Goal: Task Accomplishment & Management: Manage account settings

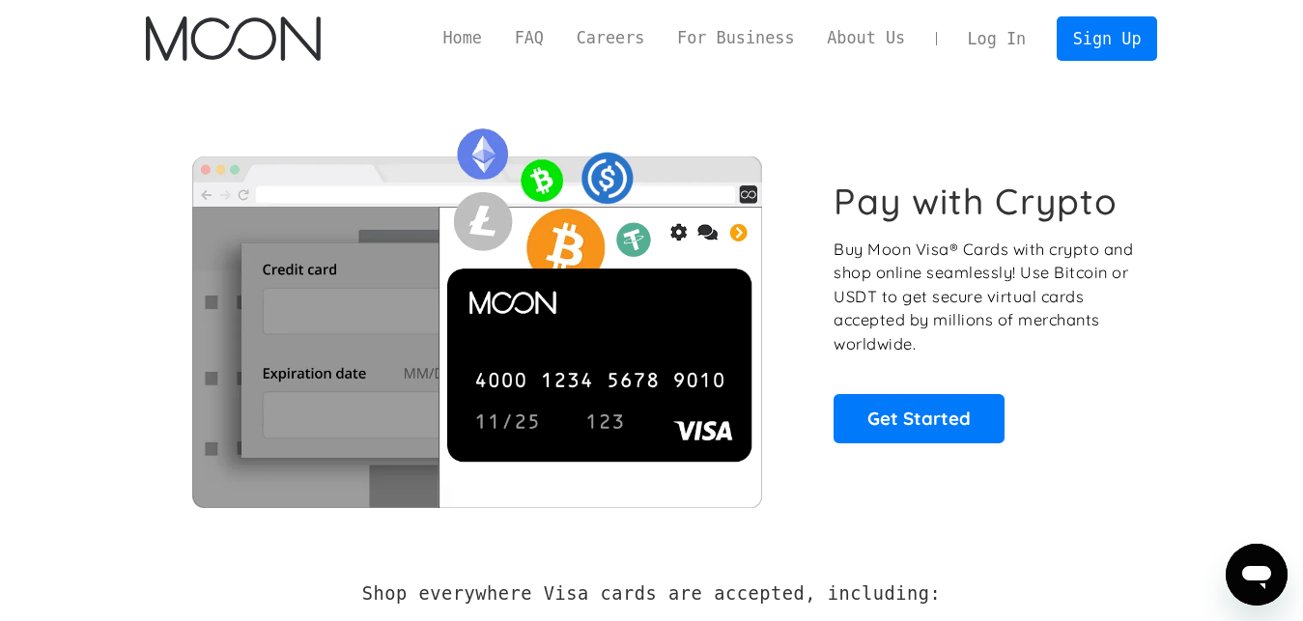
click at [1011, 37] on link "Log In" at bounding box center [996, 38] width 91 height 42
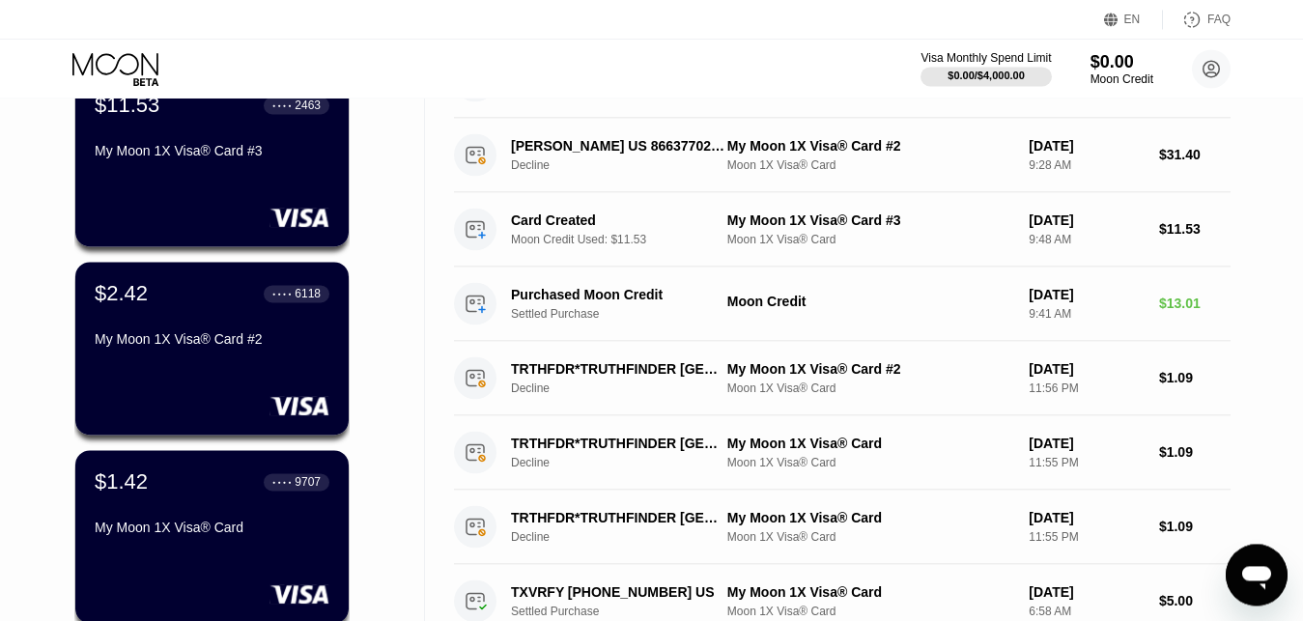
scroll to position [167, 0]
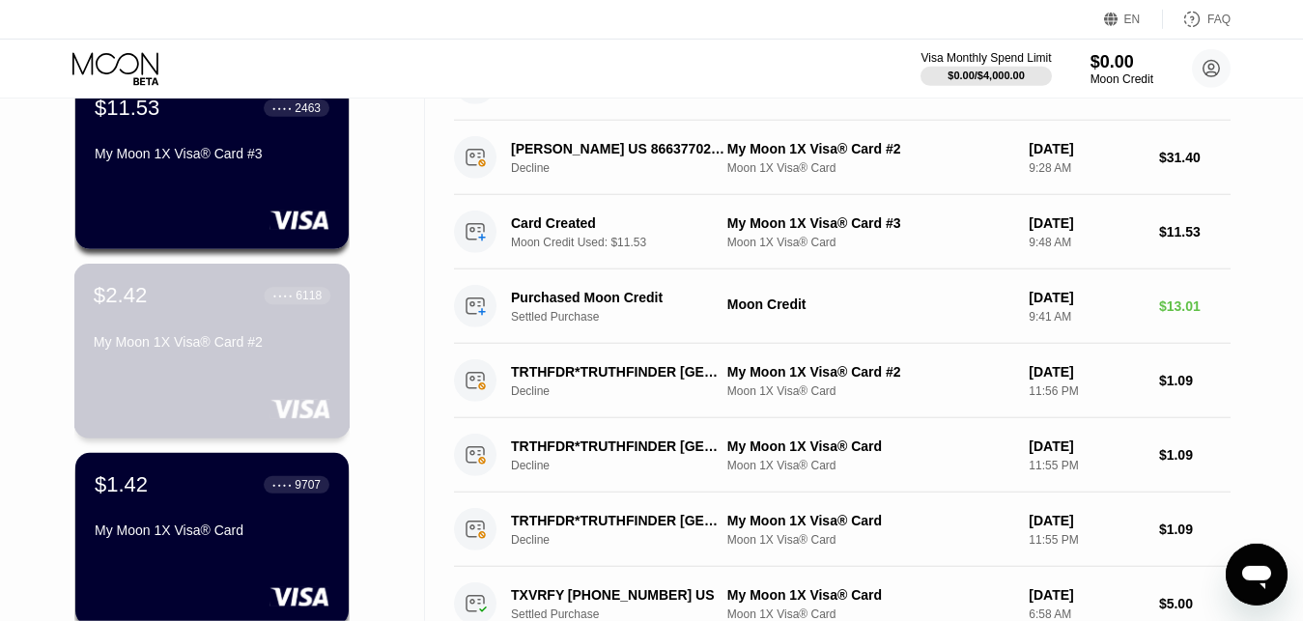
click at [306, 377] on div "$2.42 ● ● ● ● 6118 My Moon 1X Visa® Card #2" at bounding box center [212, 351] width 276 height 175
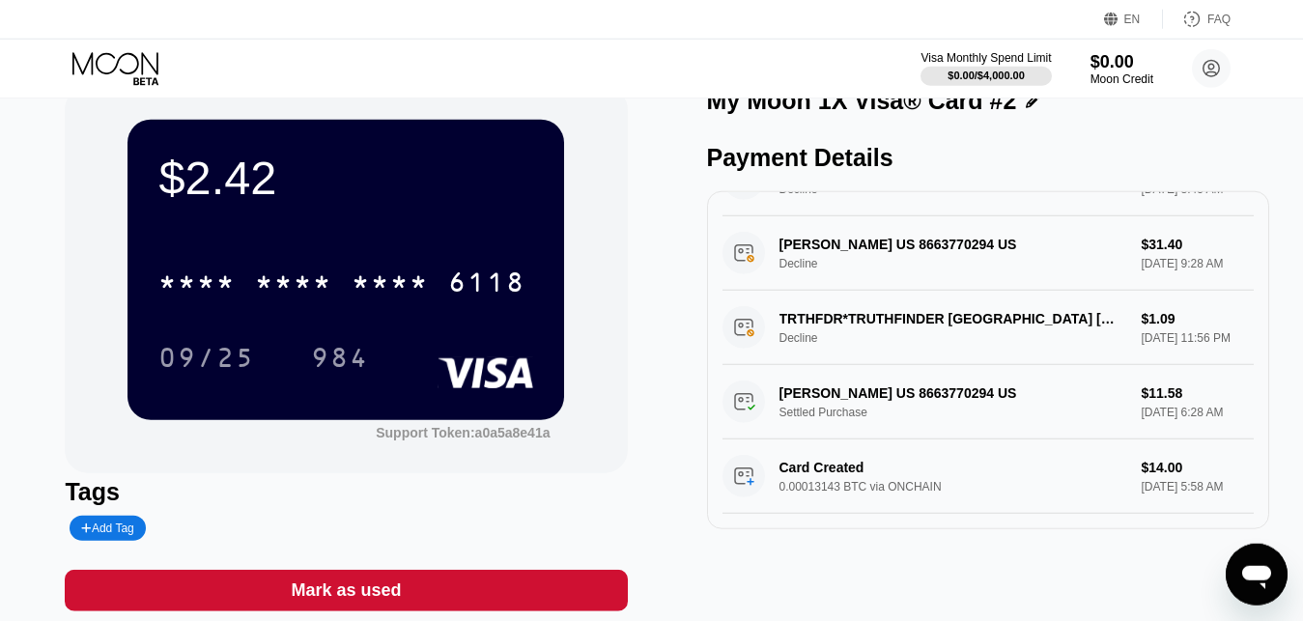
scroll to position [34, 0]
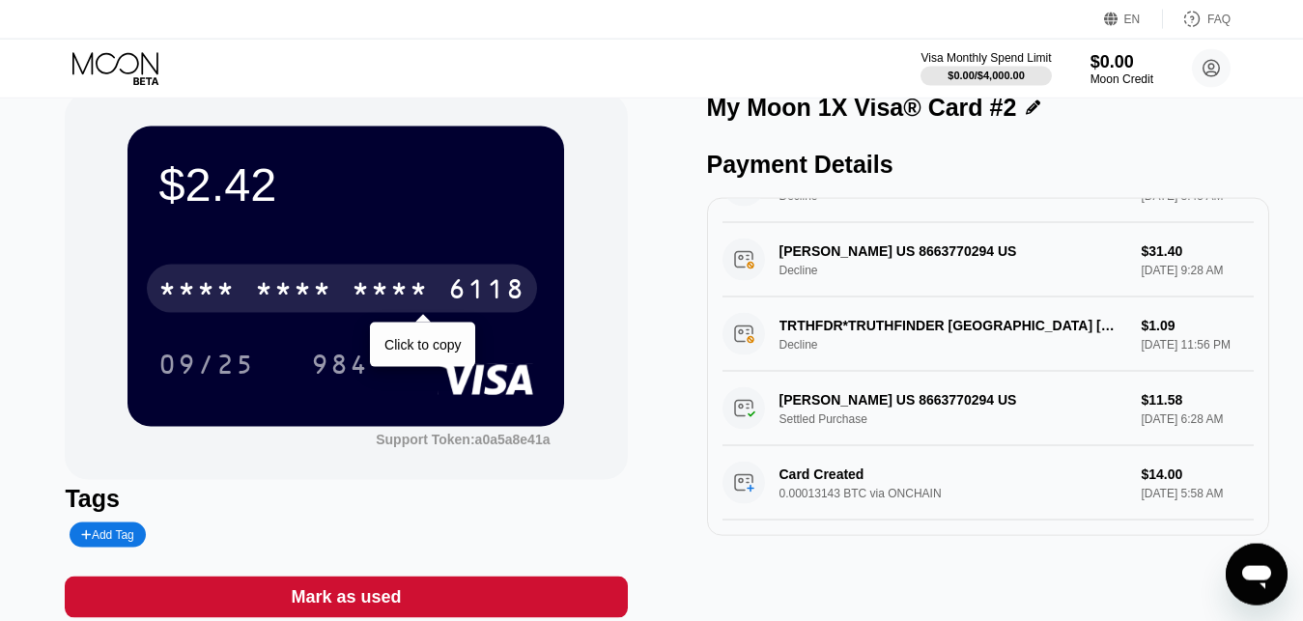
click at [415, 287] on div "* * * *" at bounding box center [390, 291] width 77 height 31
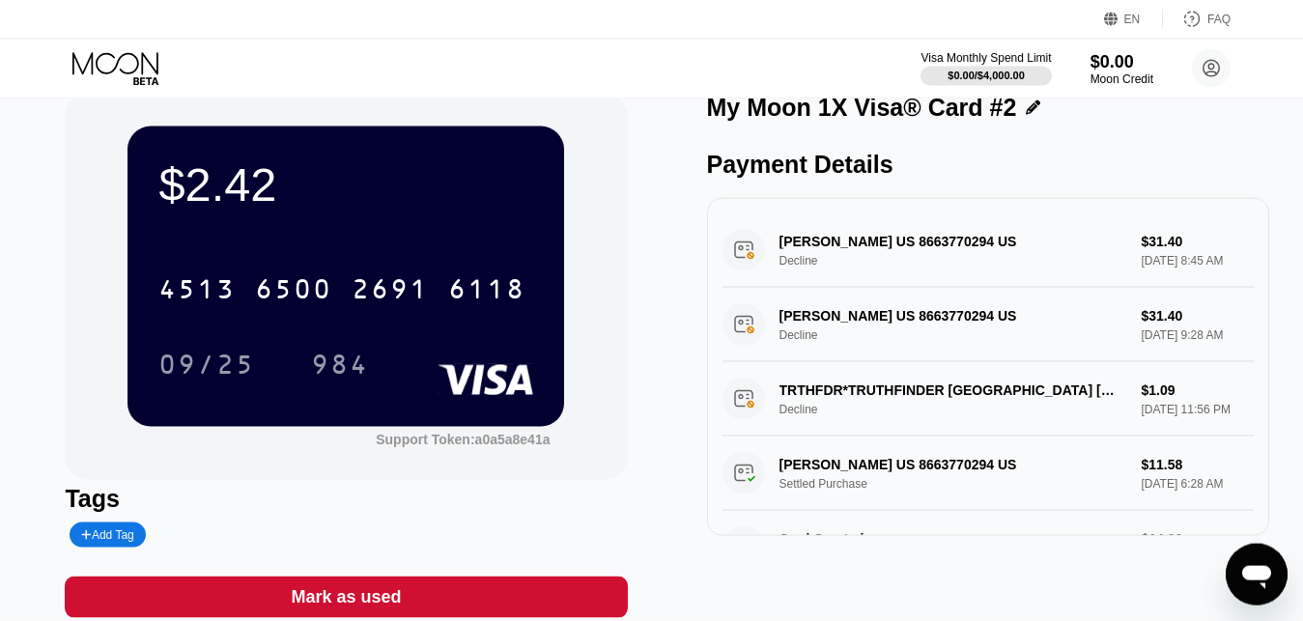
scroll to position [0, 0]
